Goal: Transaction & Acquisition: Purchase product/service

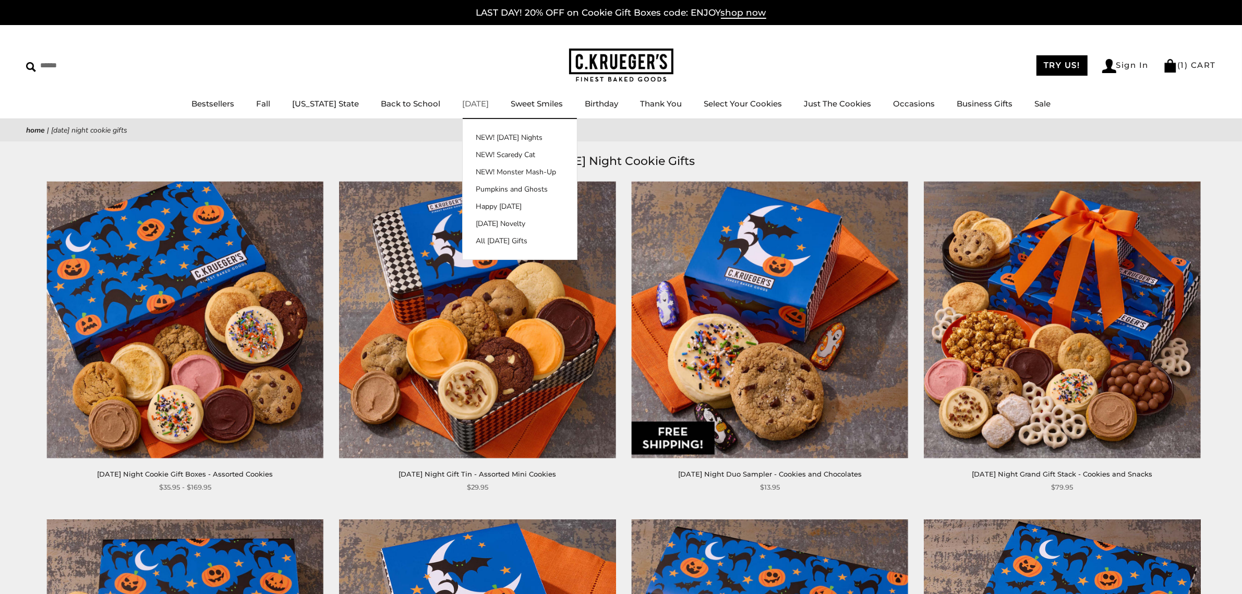
click at [462, 102] on link "[DATE]" at bounding box center [475, 104] width 27 height 10
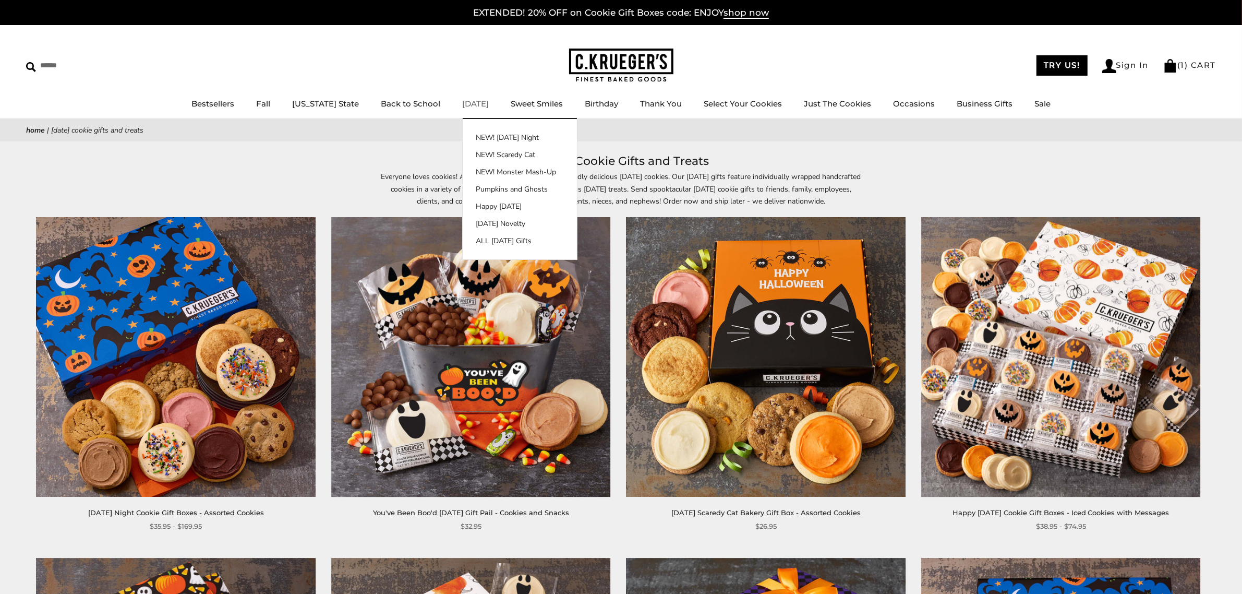
click at [462, 98] on li "Halloween NEW! Halloween Night NEW! Scaredy Cat NEW! Monster Mash-Up Pumpkins a…" at bounding box center [475, 104] width 27 height 13
click at [462, 102] on link "[DATE]" at bounding box center [475, 104] width 27 height 10
click at [473, 154] on link "NEW! Scaredy Cat" at bounding box center [520, 154] width 114 height 11
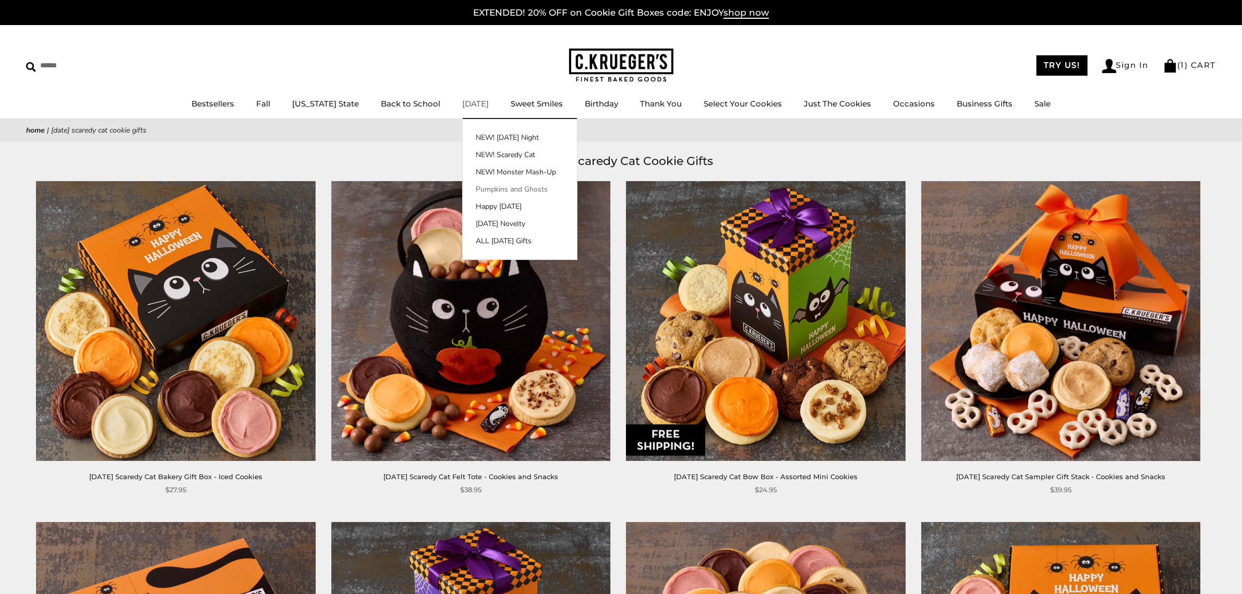
click at [468, 189] on link "Pumpkins and Ghosts" at bounding box center [520, 189] width 114 height 11
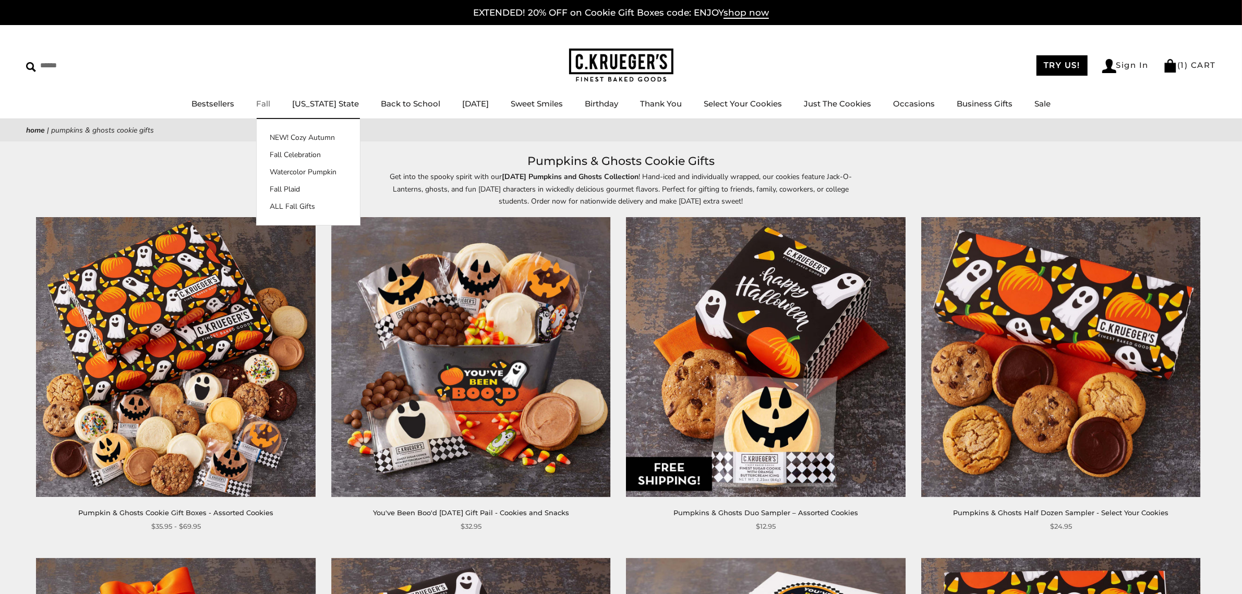
click at [270, 102] on link "Fall" at bounding box center [263, 104] width 14 height 10
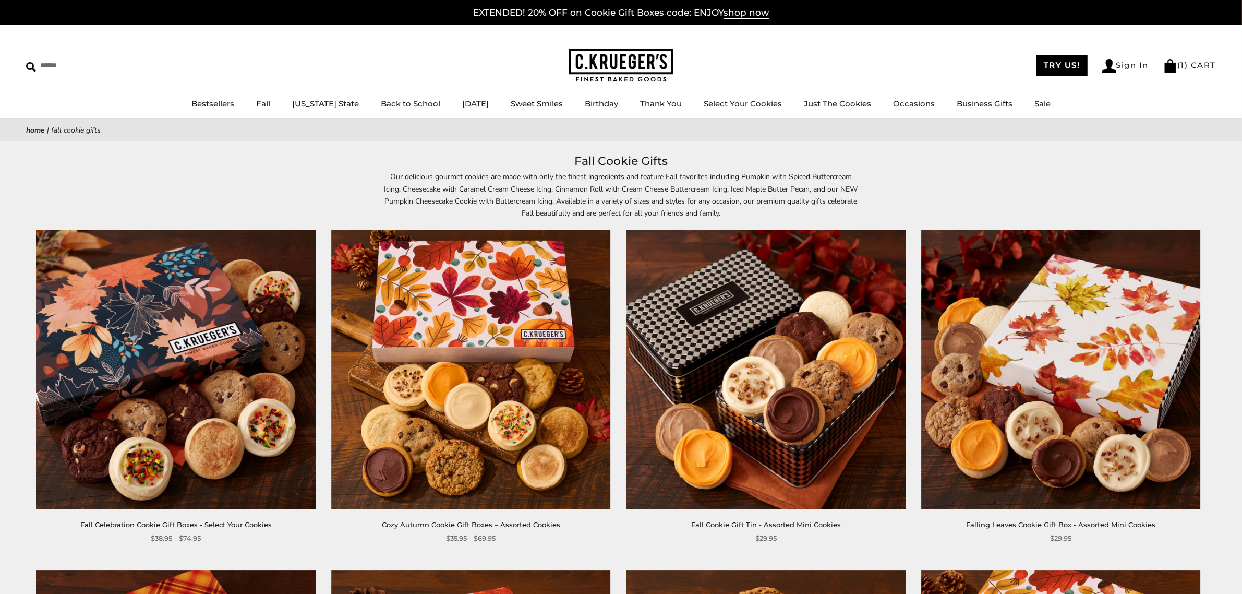
click at [574, 160] on h1 "Fall Cookie Gifts" at bounding box center [621, 161] width 1159 height 19
click at [562, 166] on h1 "Fall Cookie Gifts" at bounding box center [621, 161] width 1159 height 19
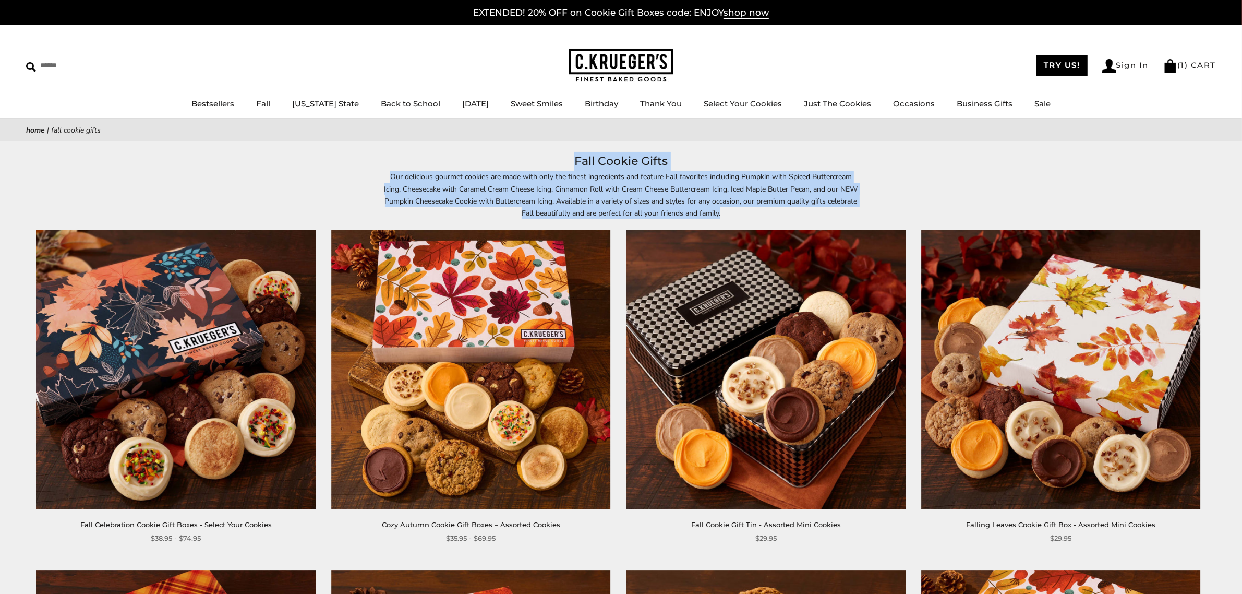
drag, startPoint x: 576, startPoint y: 157, endPoint x: 737, endPoint y: 213, distance: 170.6
click at [737, 213] on header "Fall Cookie Gifts Our delicious gourmet cookies are made with only the finest i…" at bounding box center [621, 185] width 1242 height 67
copy header "Fall Cookie Gifts Our delicious gourmet cookies are made with only the finest i…"
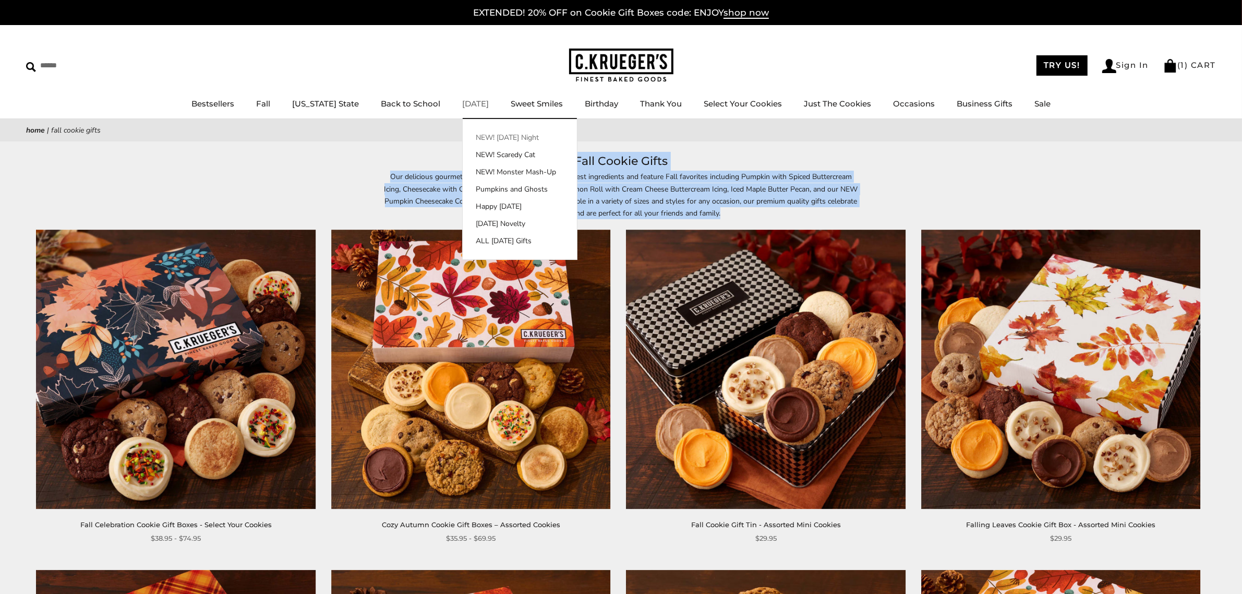
click at [479, 137] on link "NEW! [DATE] Night" at bounding box center [520, 137] width 114 height 11
